Goal: Task Accomplishment & Management: Use online tool/utility

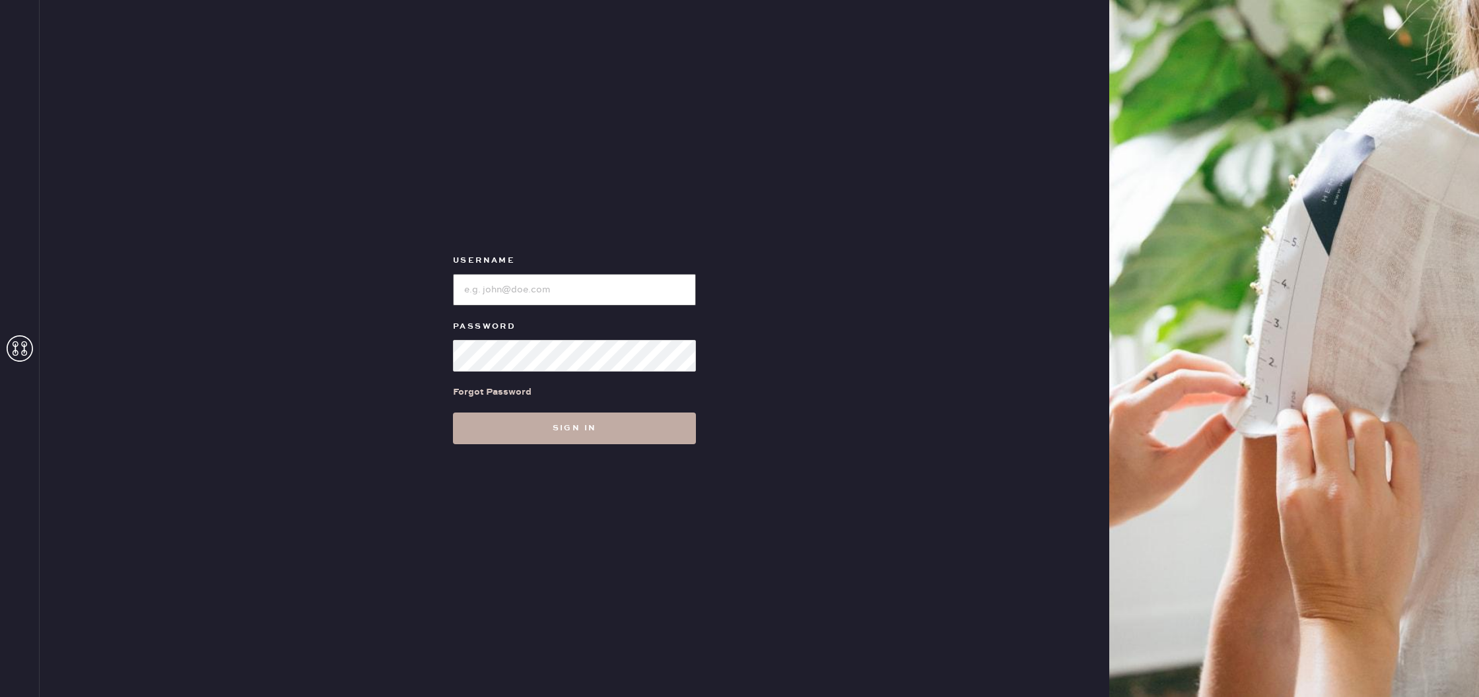
type input "reformationscottsdale"
click at [629, 422] on button "Sign in" at bounding box center [574, 429] width 243 height 32
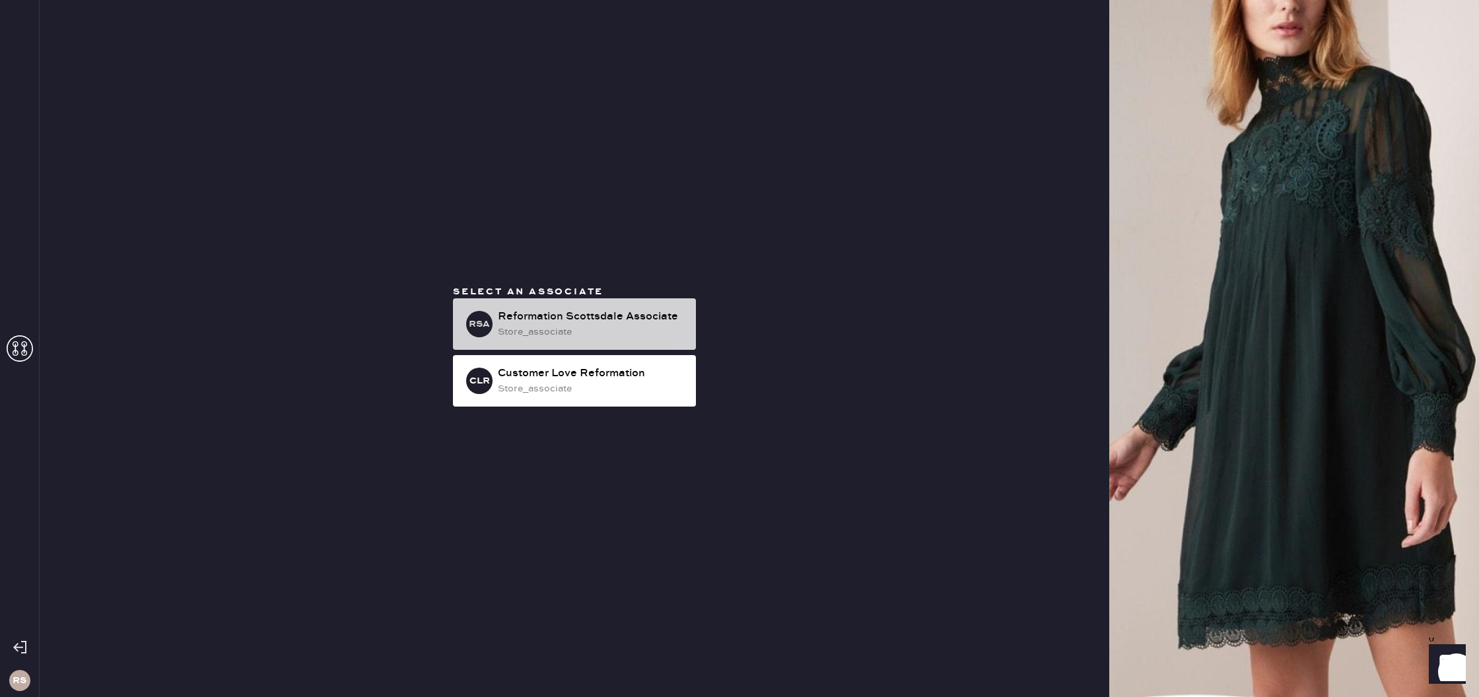
click at [567, 310] on div "Reformation Scottsdale Associate" at bounding box center [592, 317] width 188 height 16
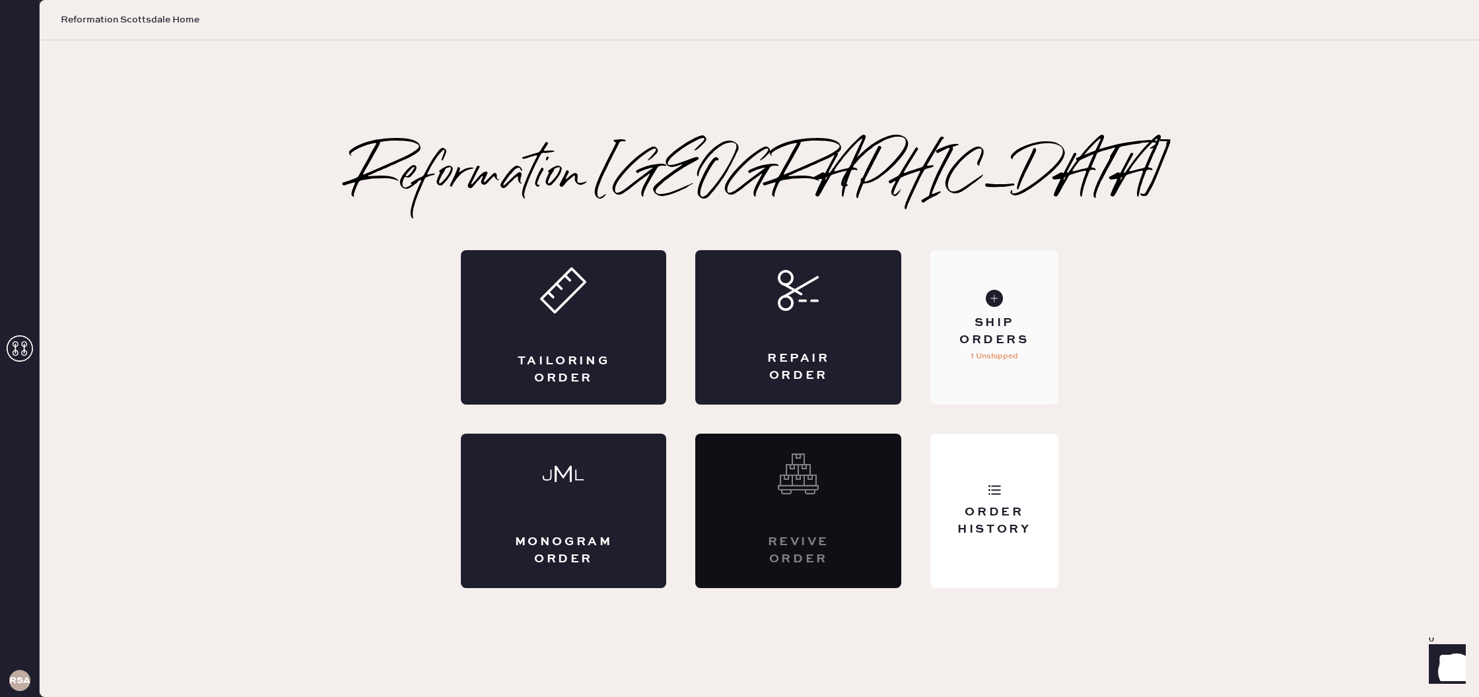
click at [1012, 330] on div "Ship Orders" at bounding box center [994, 331] width 106 height 33
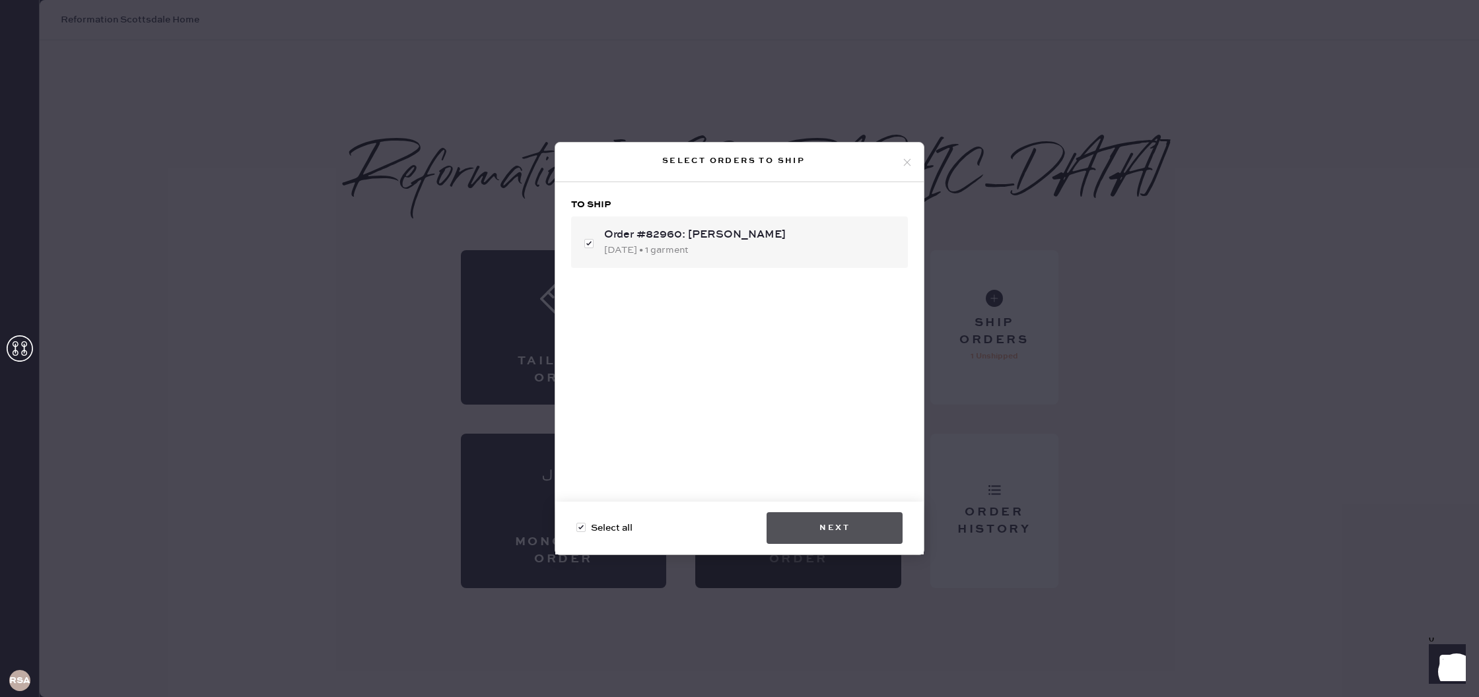
click at [841, 533] on button "Next" at bounding box center [835, 528] width 136 height 32
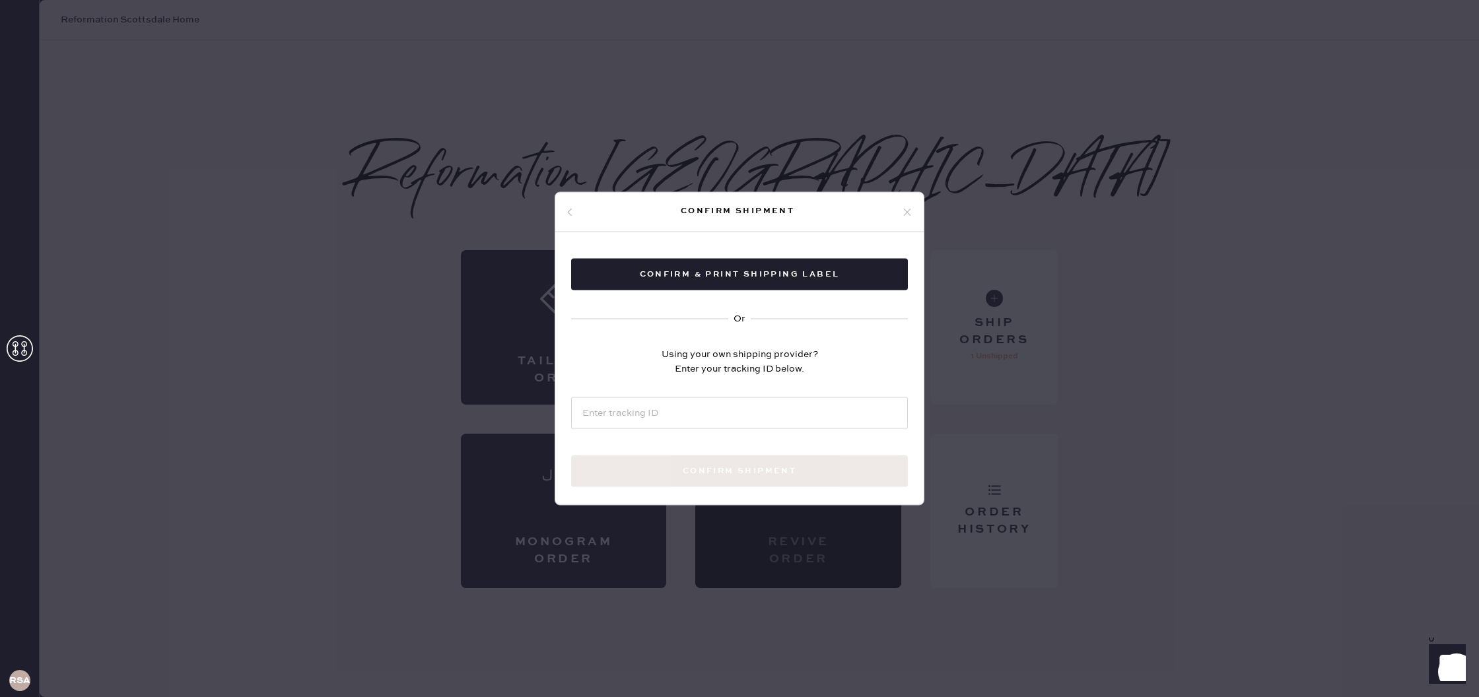
click at [792, 290] on div "Confirm & Print shipping label Or Using your own shipping provider? Enter your …" at bounding box center [739, 388] width 368 height 312
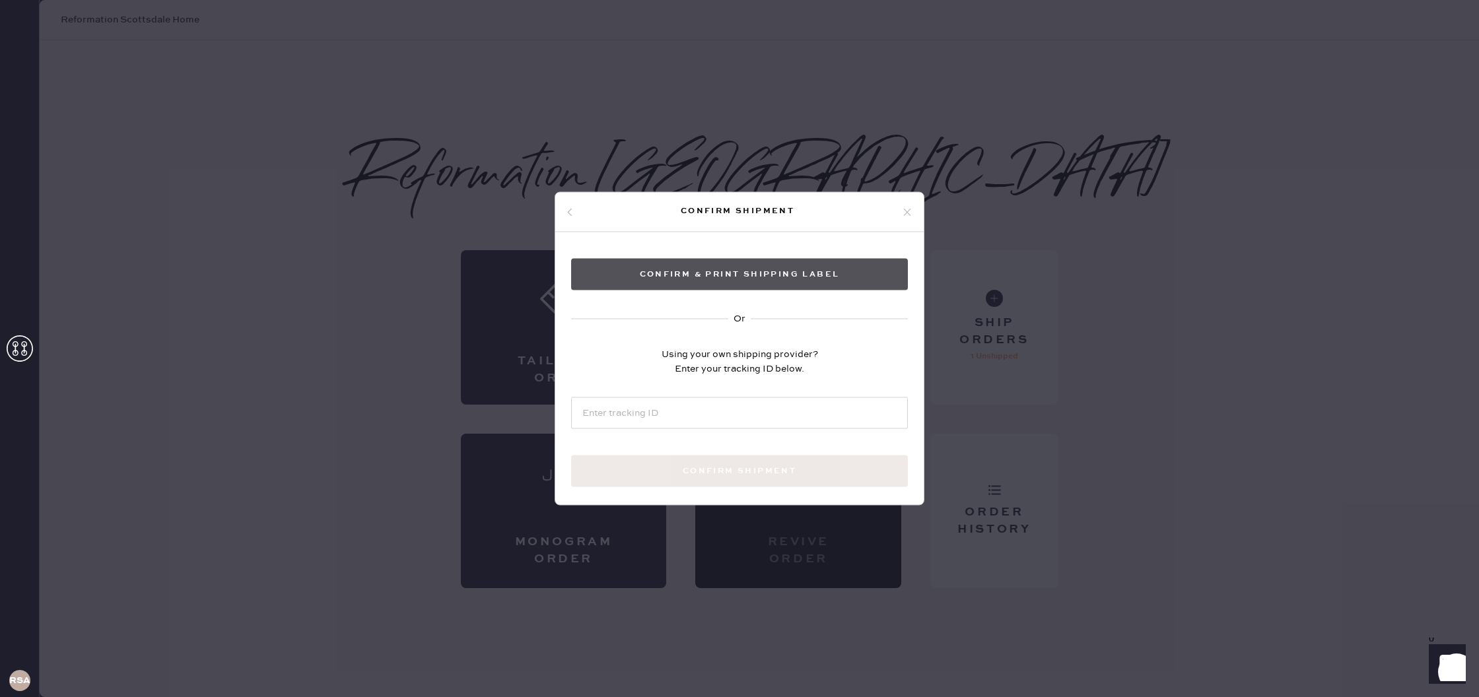
click at [788, 281] on button "Confirm & Print shipping label" at bounding box center [739, 275] width 337 height 32
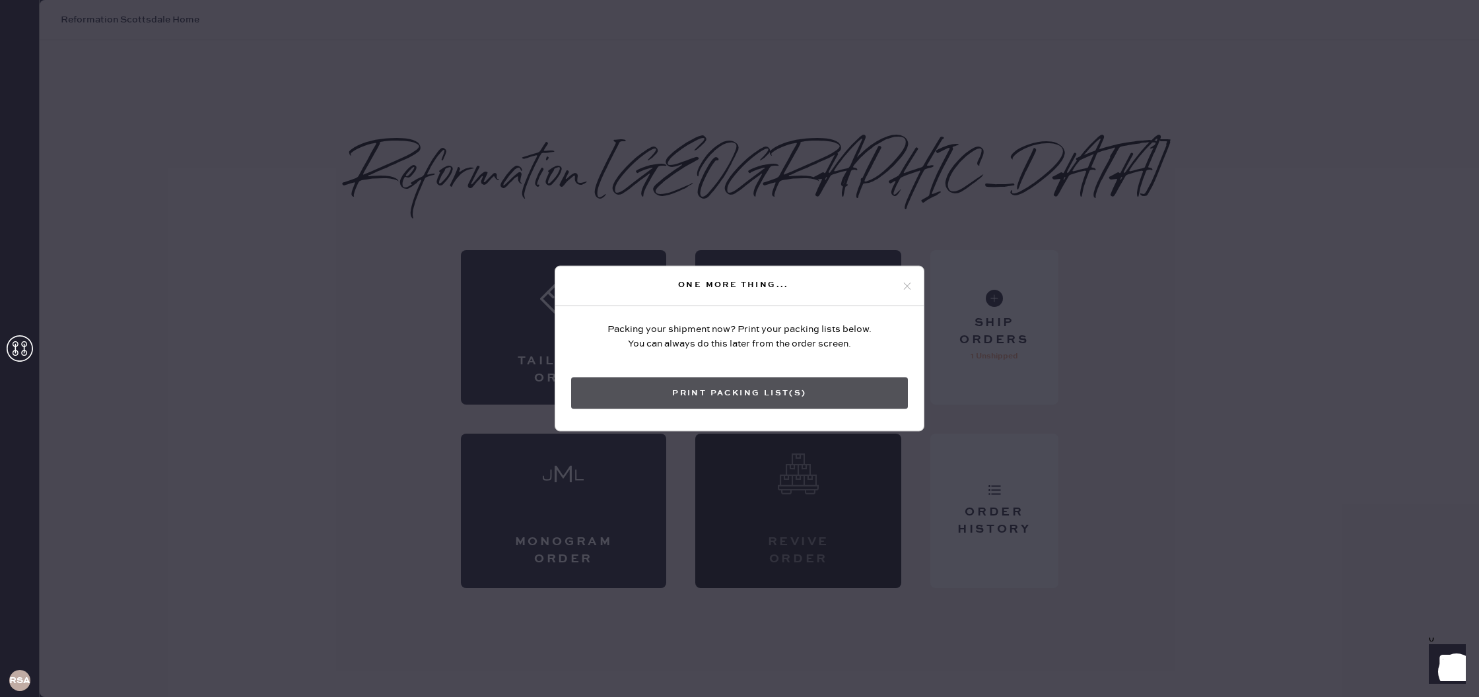
click at [796, 383] on button "Print Packing List(s)" at bounding box center [739, 394] width 337 height 32
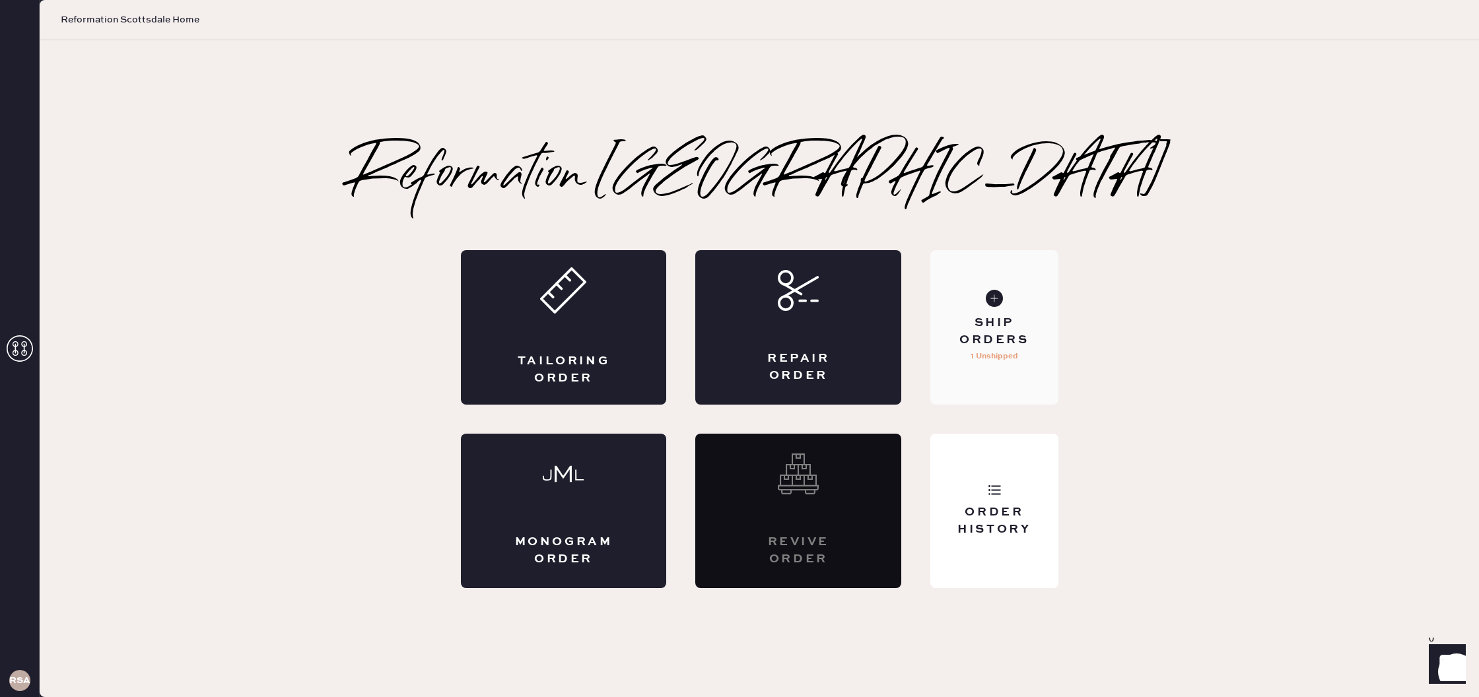
click at [1002, 387] on div "Ship Orders 1 Unshipped" at bounding box center [993, 327] width 127 height 155
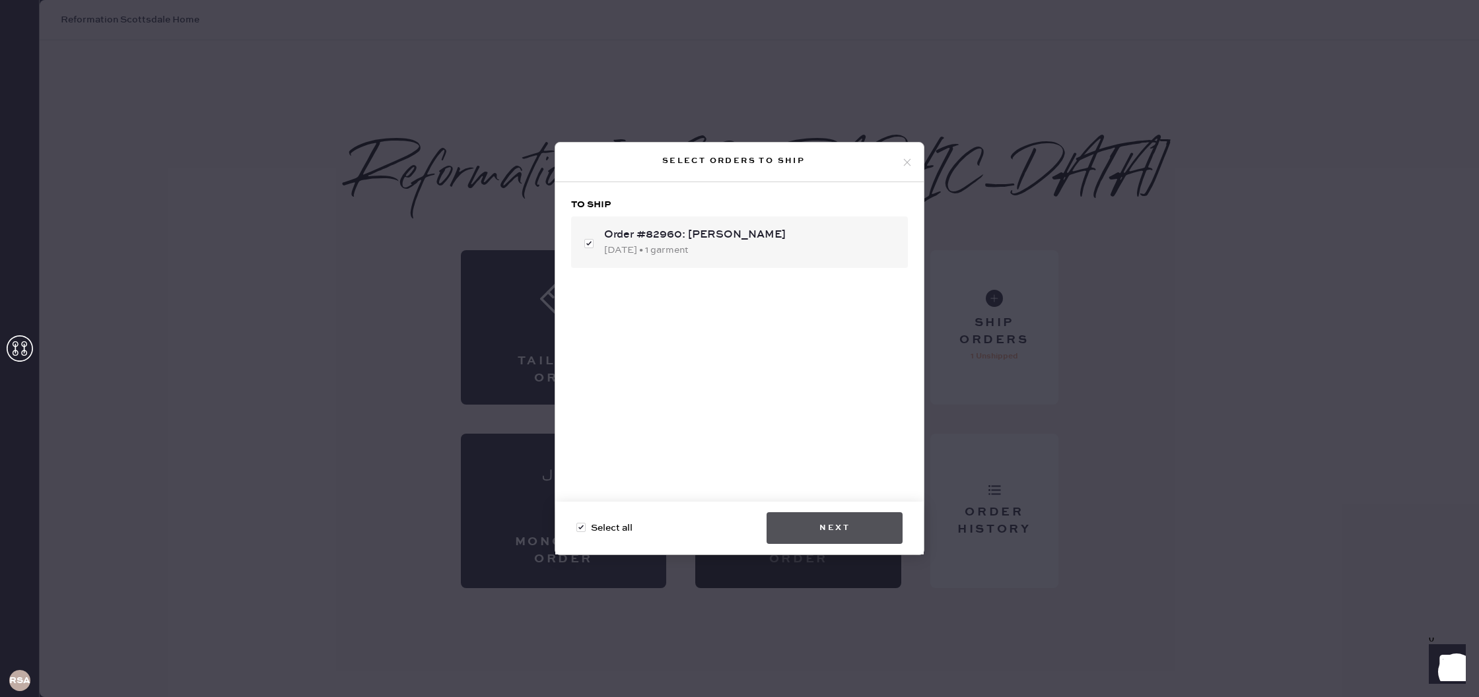
click at [845, 535] on button "Next" at bounding box center [835, 528] width 136 height 32
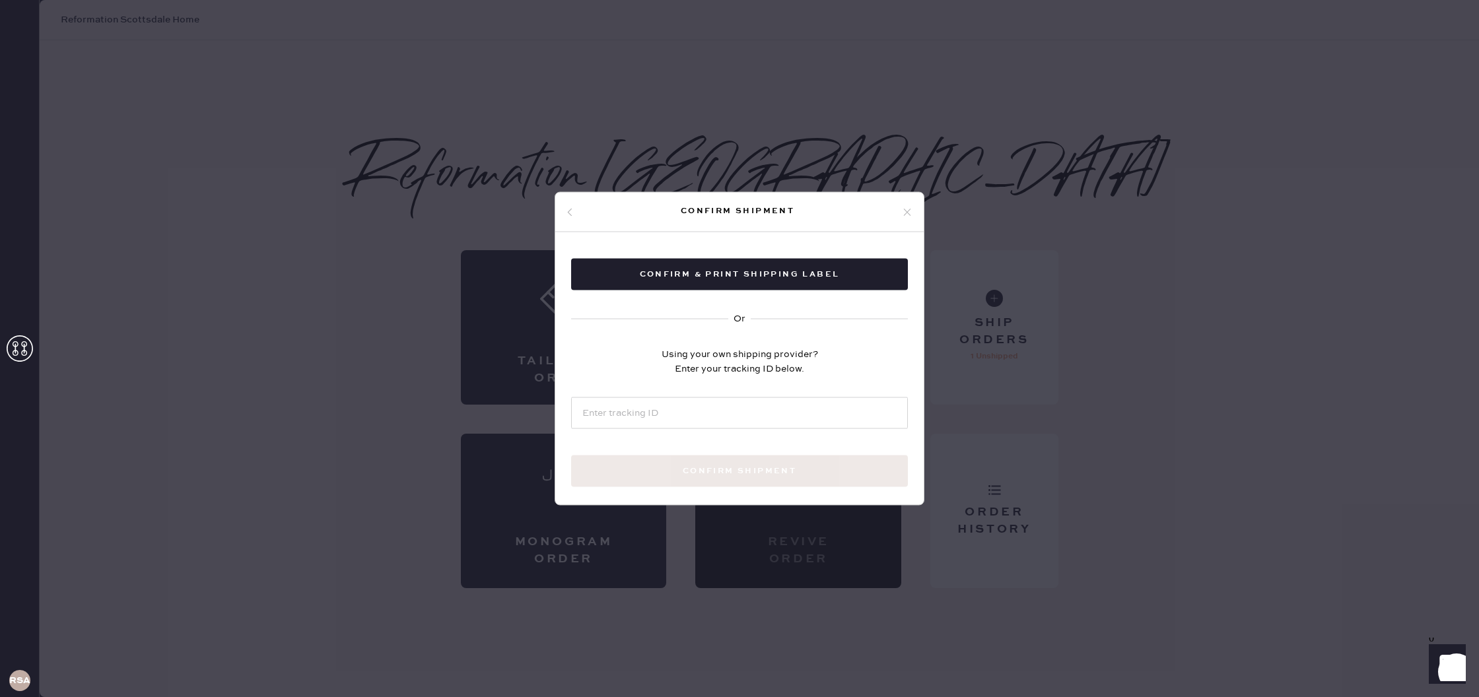
click at [748, 257] on div "Confirm & Print shipping label Or Using your own shipping provider? Enter your …" at bounding box center [739, 388] width 368 height 312
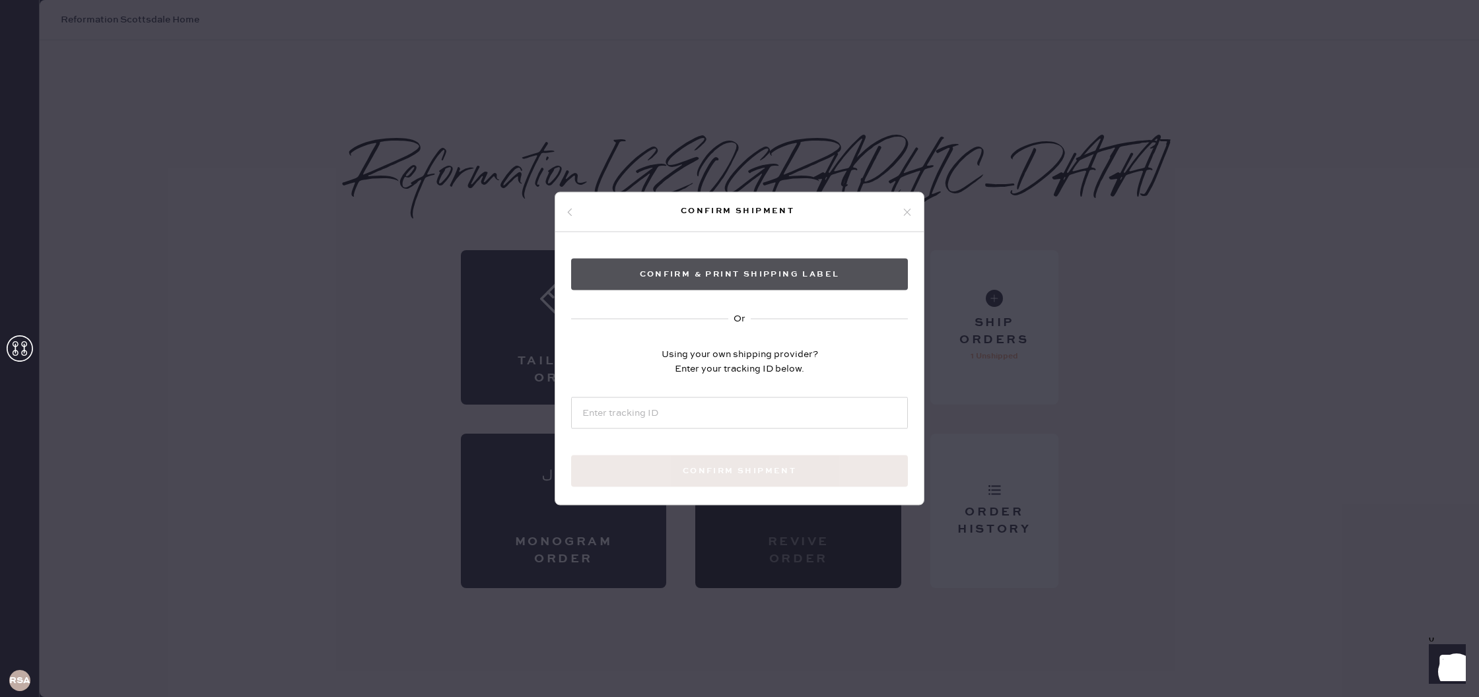
click at [749, 261] on button "Confirm & Print shipping label" at bounding box center [739, 275] width 337 height 32
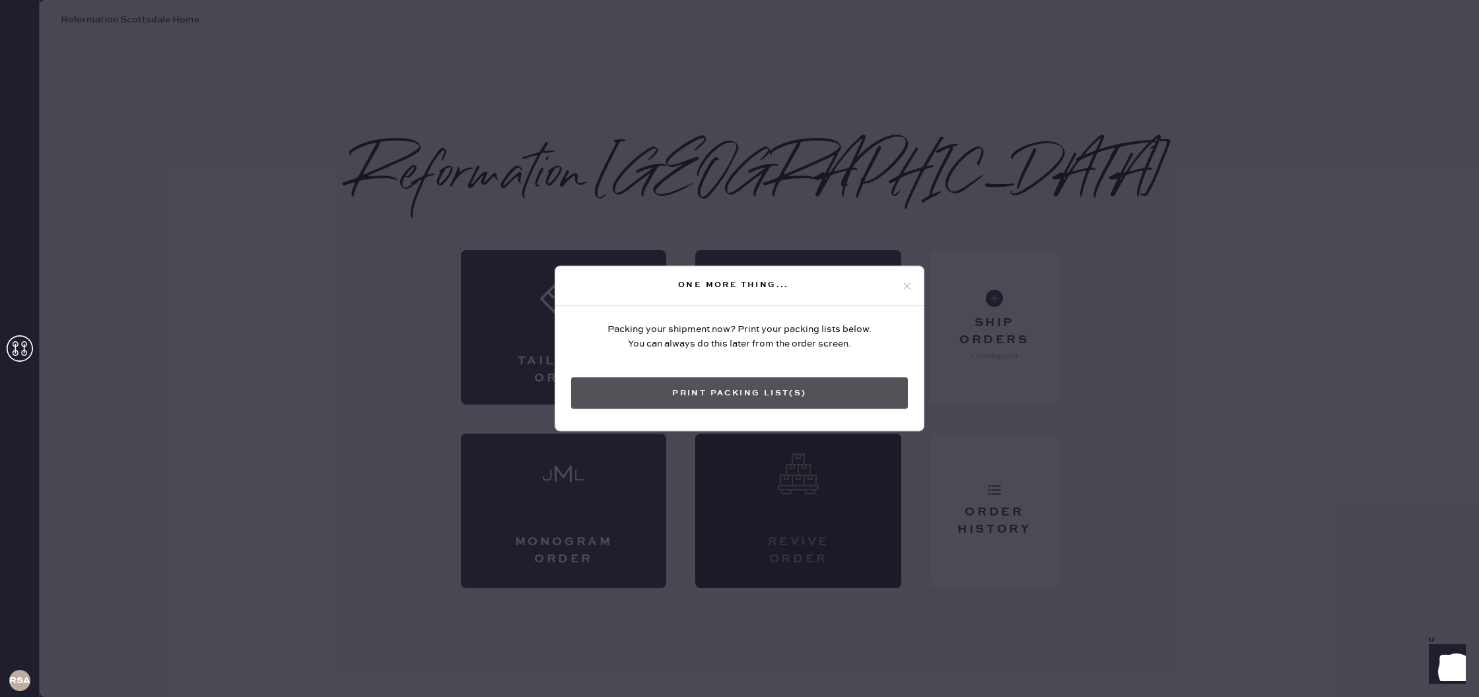
click at [828, 381] on button "Print Packing List(s)" at bounding box center [739, 394] width 337 height 32
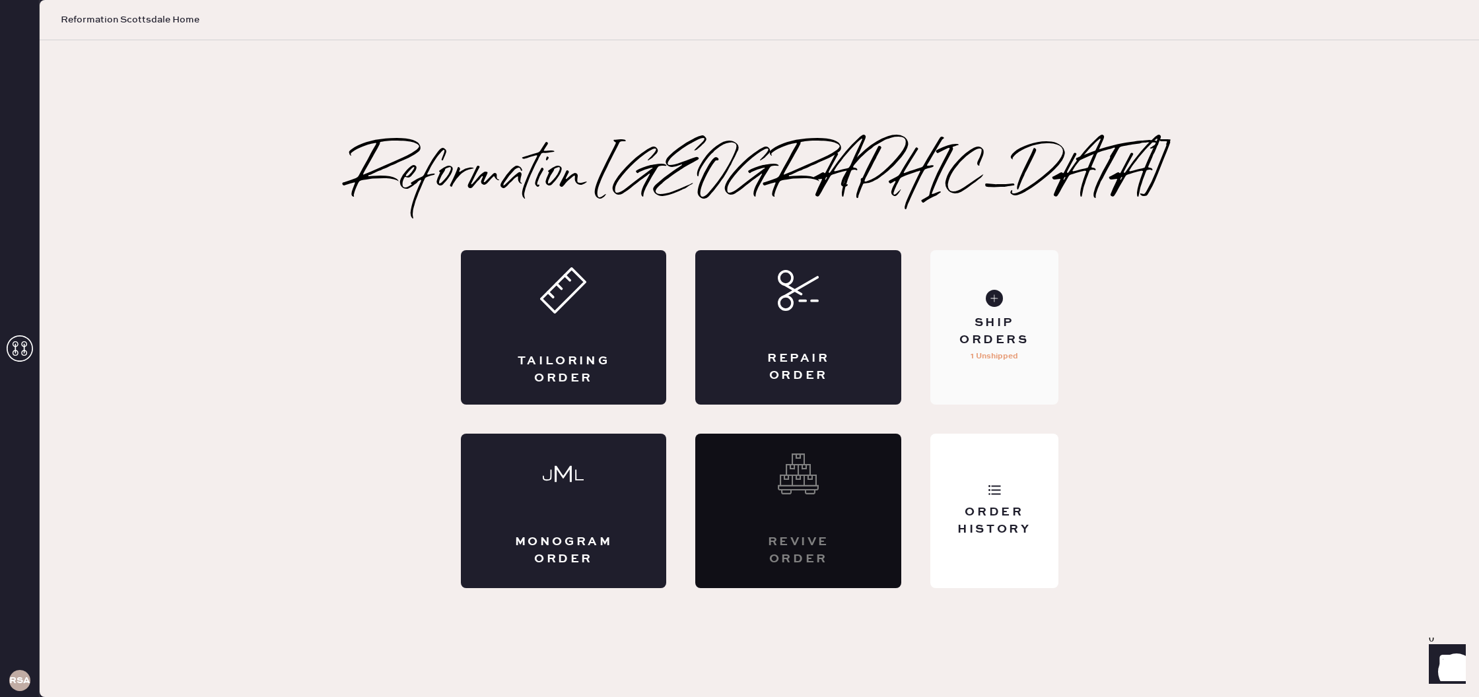
click at [1031, 303] on div "Ship Orders 1 Unshipped" at bounding box center [993, 327] width 127 height 155
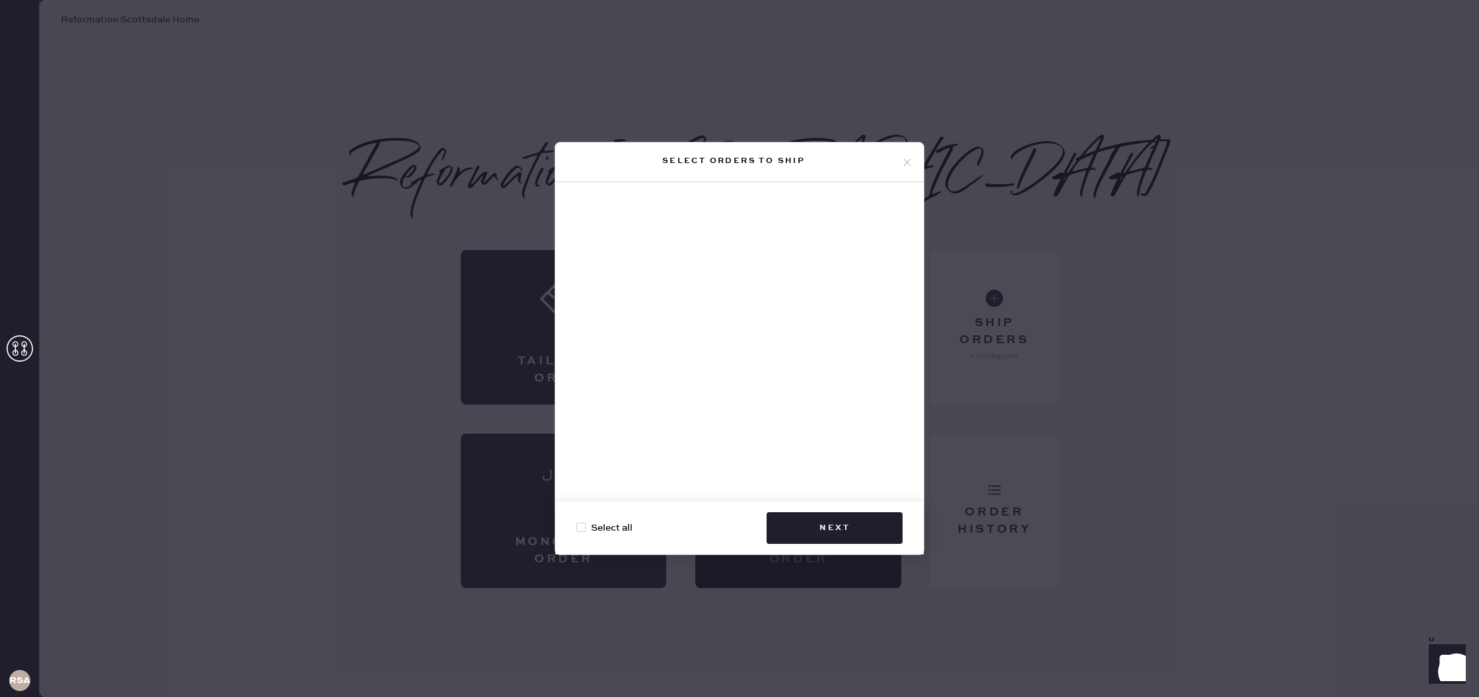
click at [903, 156] on icon at bounding box center [907, 162] width 12 height 12
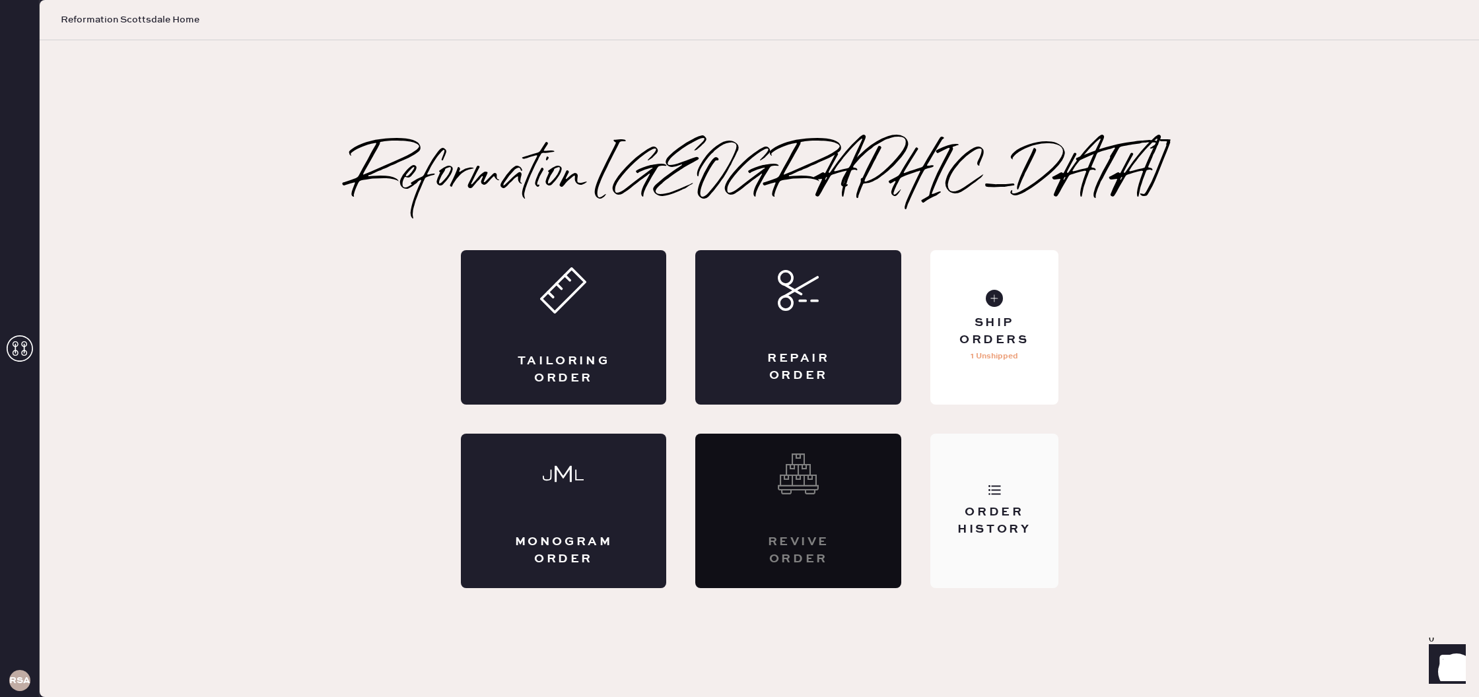
drag, startPoint x: 1036, startPoint y: 508, endPoint x: 1050, endPoint y: 507, distance: 13.9
click at [1049, 507] on div "Order History" at bounding box center [993, 511] width 127 height 155
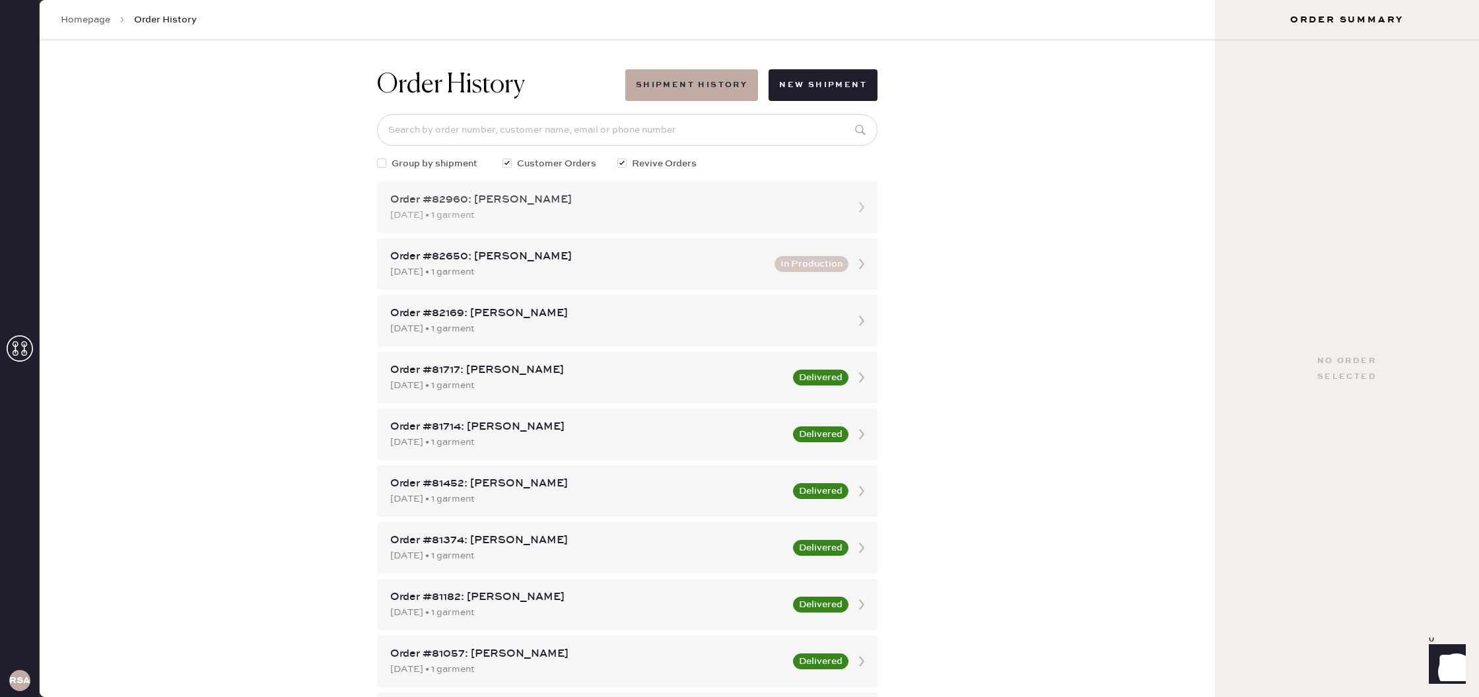
click at [790, 226] on div "Order #82960: [PERSON_NAME] [DATE] • 1 garment" at bounding box center [627, 208] width 500 height 52
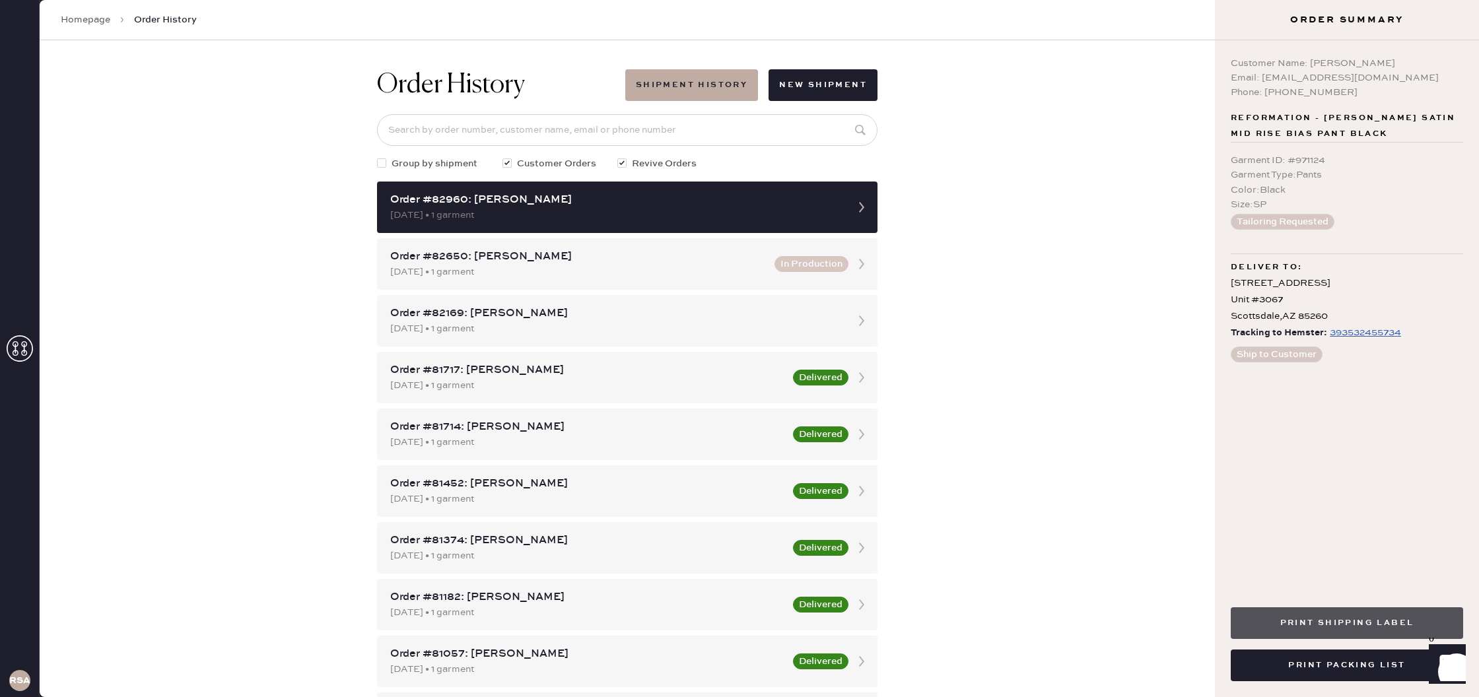
click at [1330, 617] on button "Print Shipping Label" at bounding box center [1347, 623] width 232 height 32
